Goal: Information Seeking & Learning: Learn about a topic

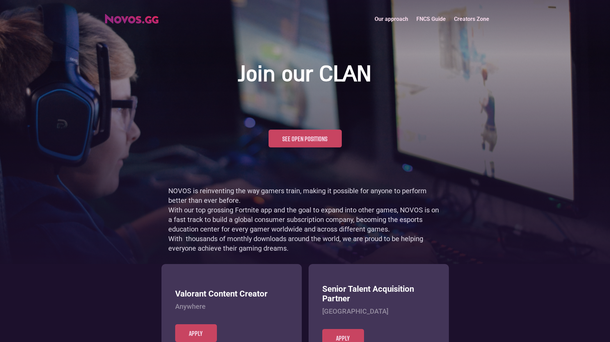
scroll to position [333, 0]
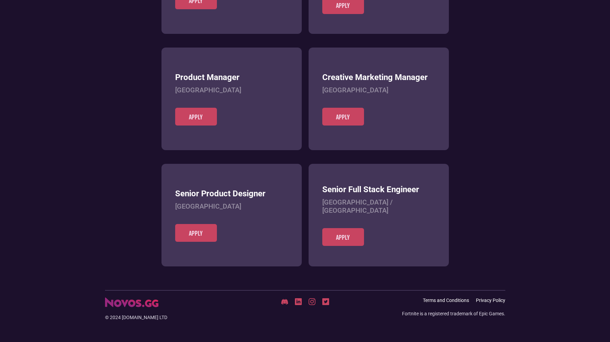
scroll to position [264, 0]
